Goal: Browse casually

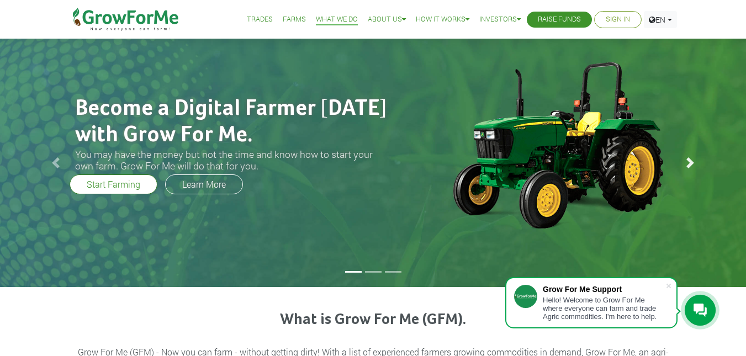
click at [726, 183] on link "Next" at bounding box center [690, 163] width 112 height 249
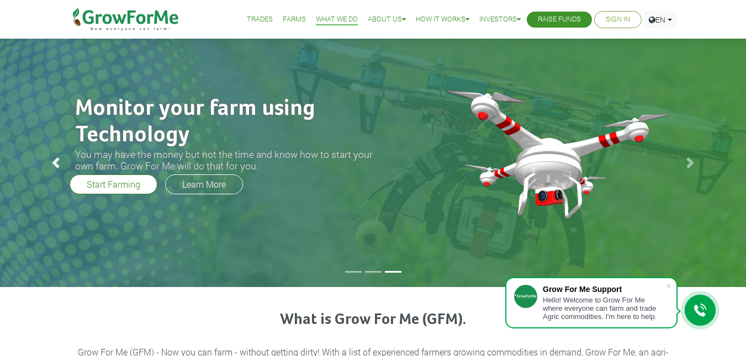
click at [56, 163] on span at bounding box center [55, 162] width 11 height 11
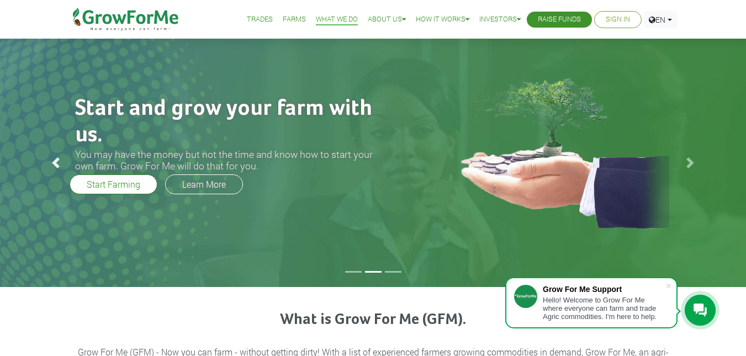
click at [56, 163] on span at bounding box center [55, 162] width 11 height 11
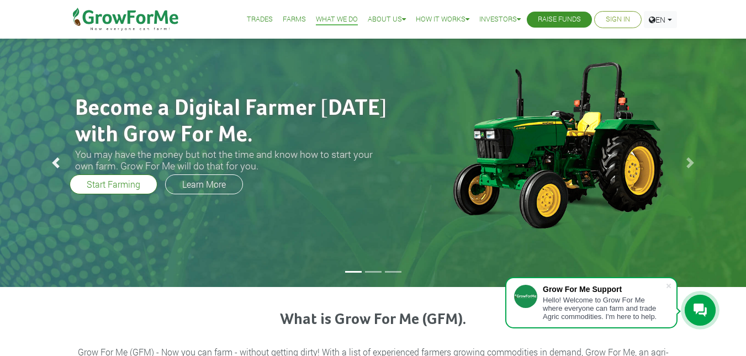
click at [56, 163] on span at bounding box center [55, 162] width 11 height 11
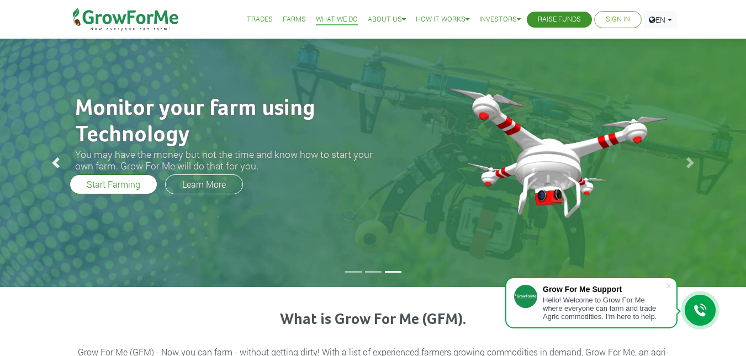
click at [56, 163] on span at bounding box center [55, 162] width 11 height 11
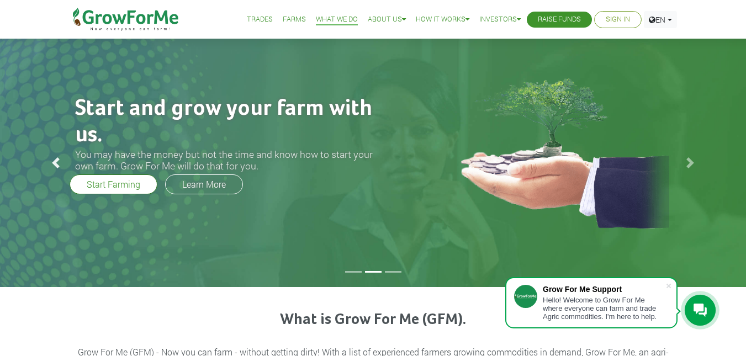
click at [56, 163] on span at bounding box center [55, 162] width 11 height 11
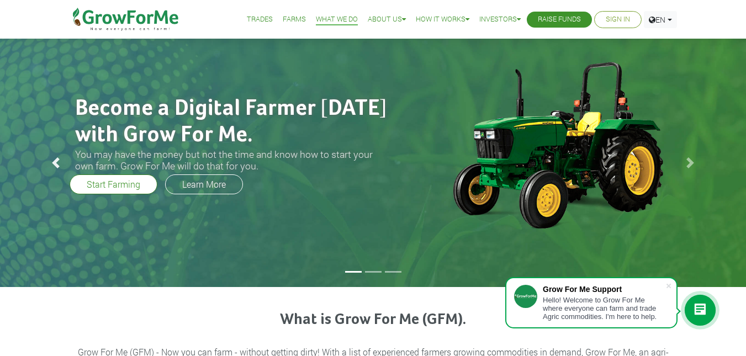
click at [56, 163] on span at bounding box center [55, 162] width 11 height 11
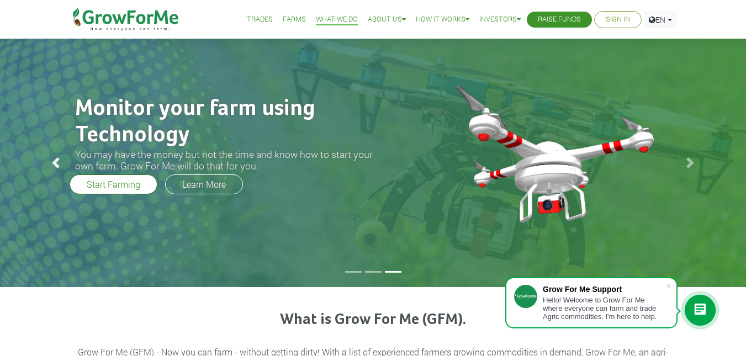
click at [56, 163] on span at bounding box center [55, 162] width 11 height 11
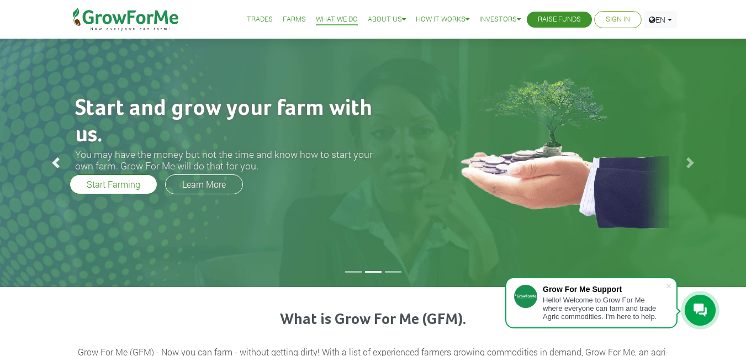
click at [56, 163] on span at bounding box center [55, 162] width 11 height 11
